Goal: Book appointment/travel/reservation

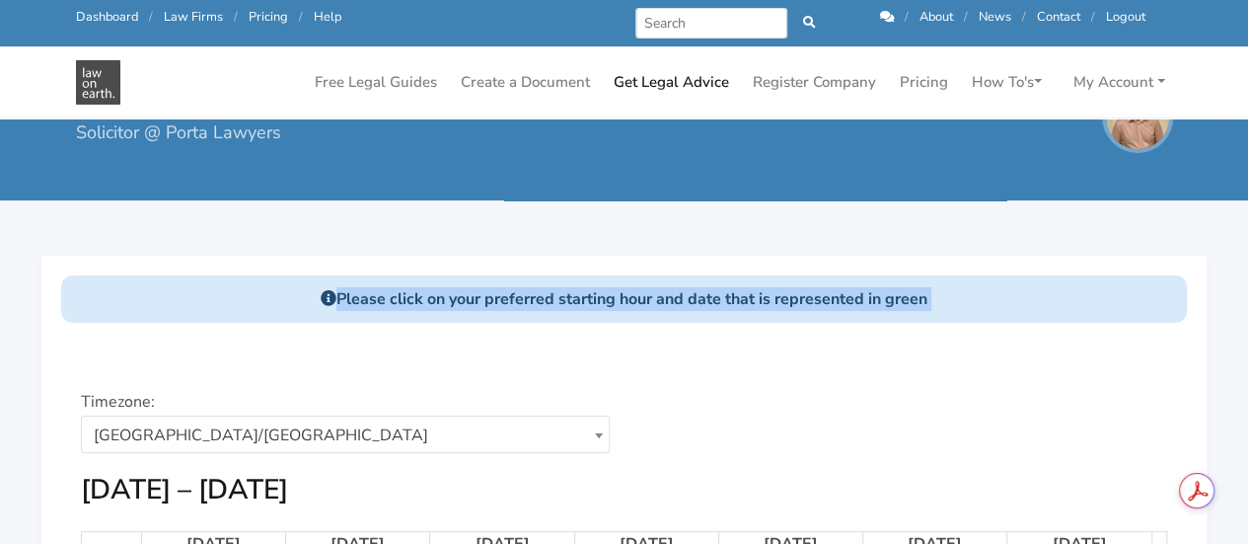
scroll to position [439, 0]
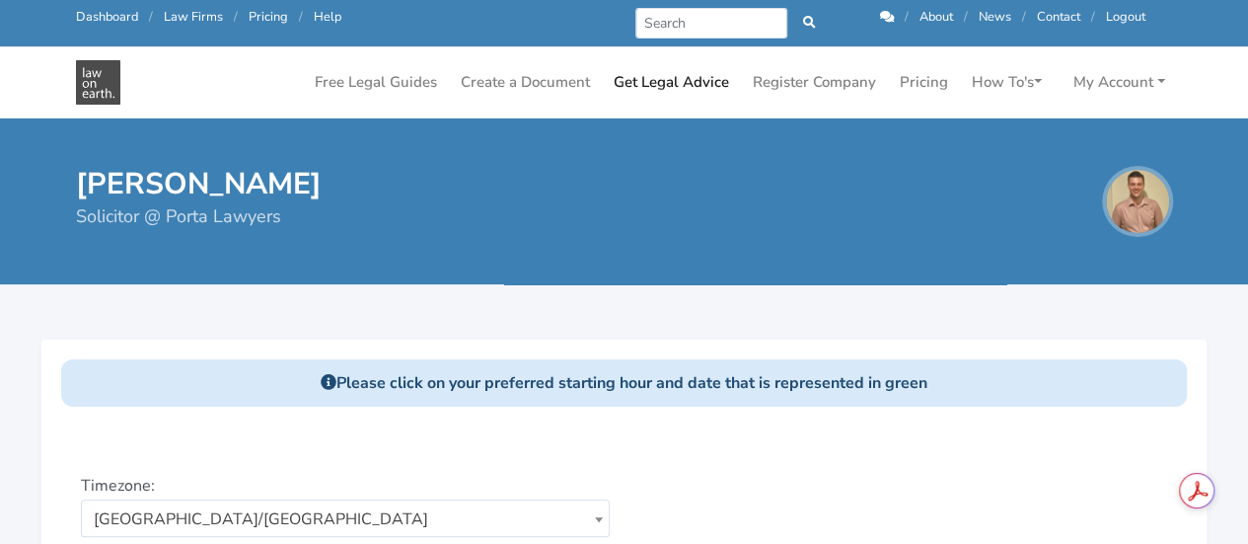
scroll to position [439, 0]
click at [712, 474] on div "Choose a date: [DATE]" at bounding box center [902, 515] width 557 height 83
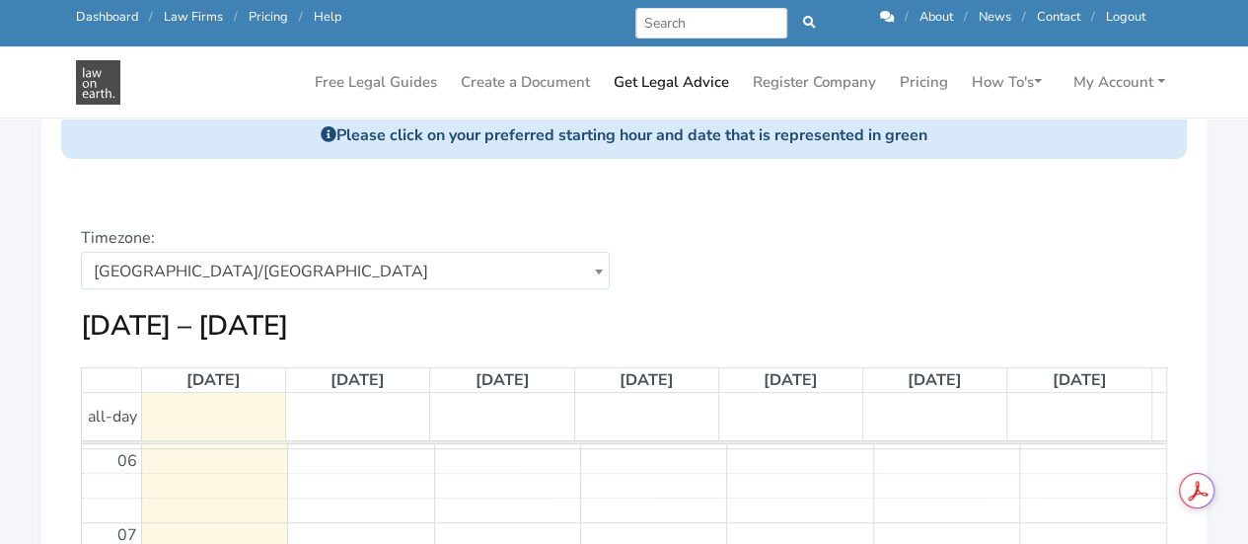
scroll to position [197, 0]
click at [929, 75] on link "Pricing" at bounding box center [924, 82] width 64 height 38
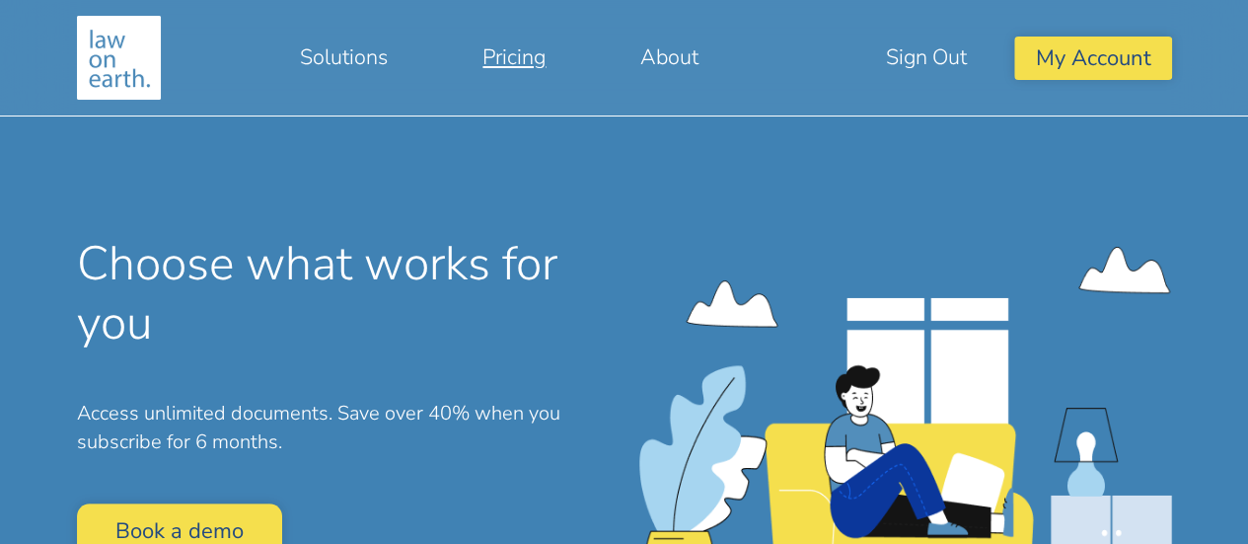
click at [264, 362] on div "Choose what works for you Access unlimited documents. Save over 40% when you su…" at bounding box center [343, 404] width 533 height 338
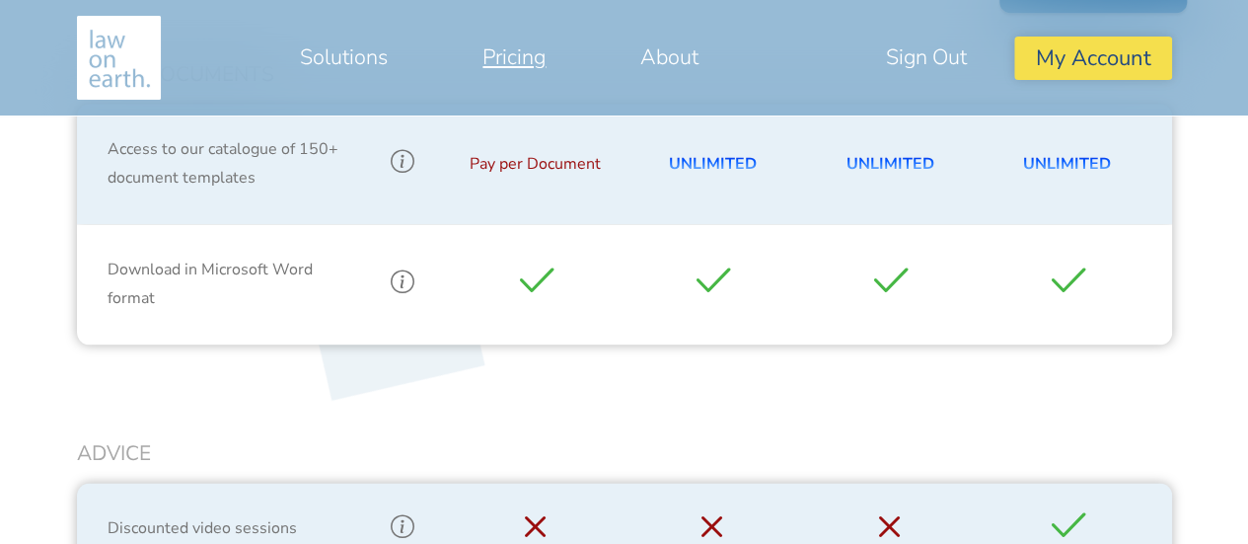
scroll to position [1144, 0]
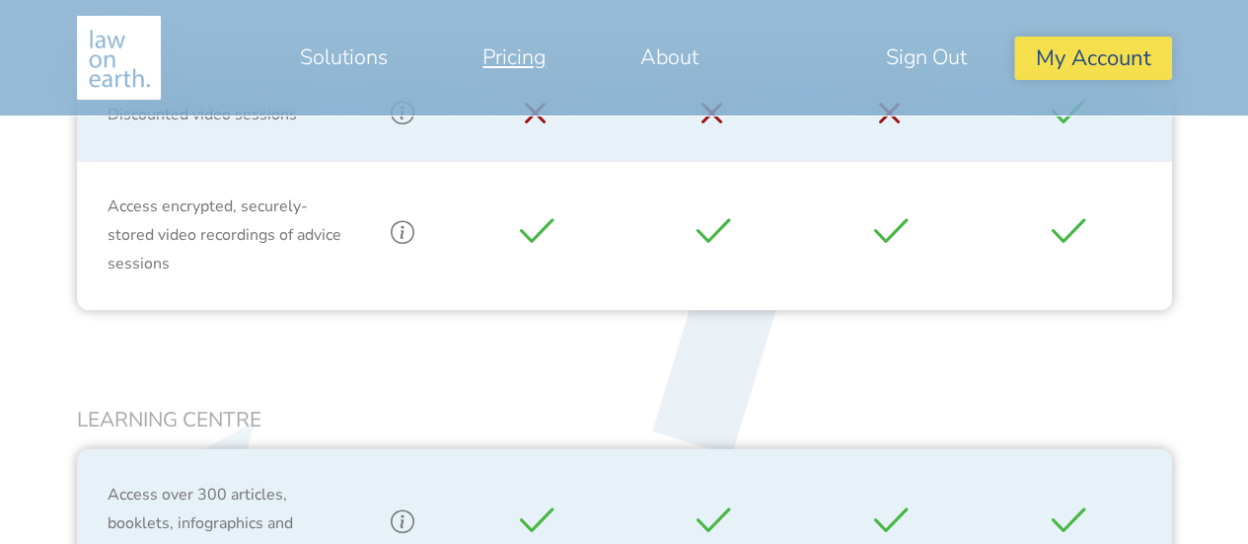
scroll to position [1776, 0]
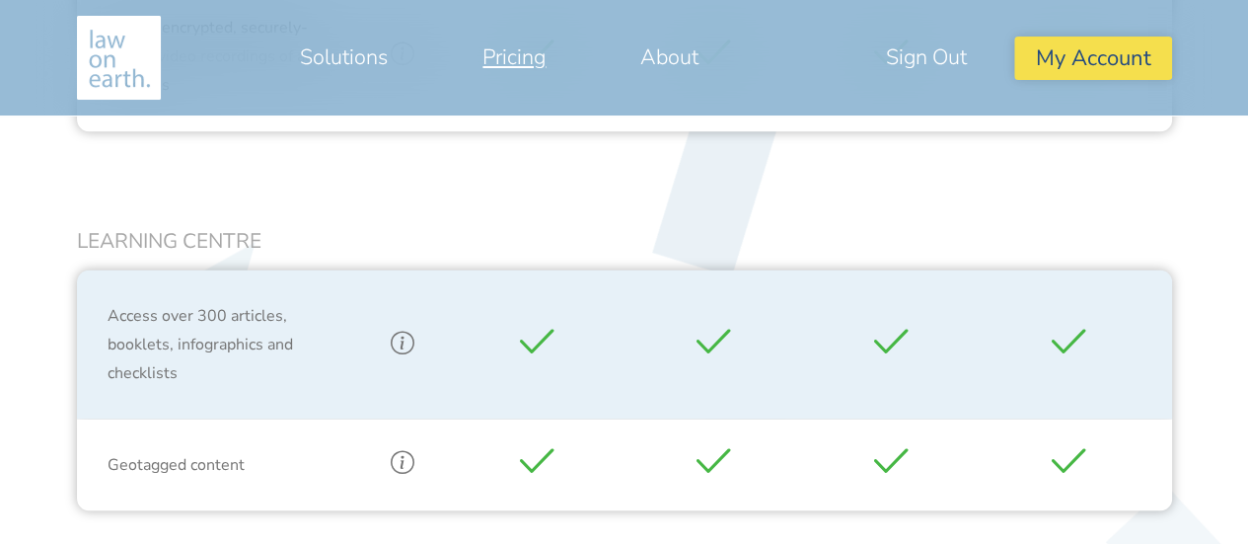
click at [119, 68] on img at bounding box center [119, 58] width 84 height 84
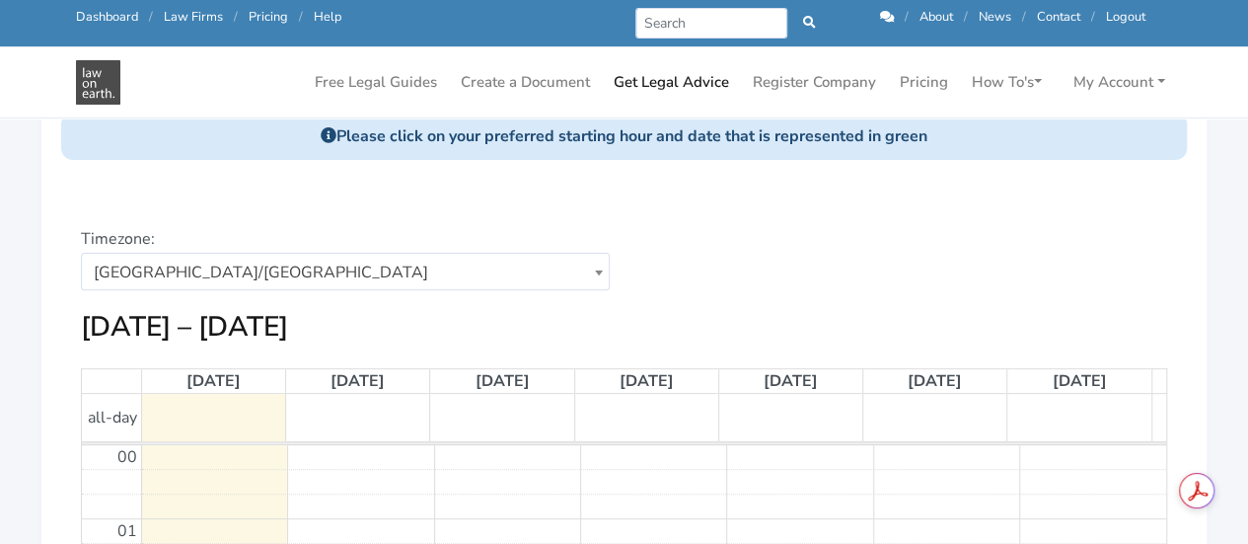
scroll to position [439, 0]
